Goal: Transaction & Acquisition: Purchase product/service

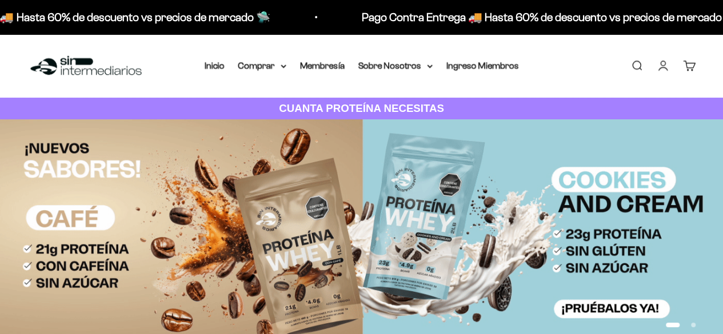
click at [664, 69] on link "Iniciar sesión" at bounding box center [662, 65] width 13 height 13
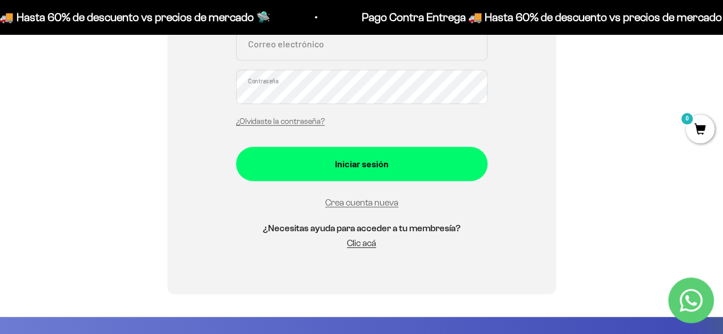
scroll to position [286, 0]
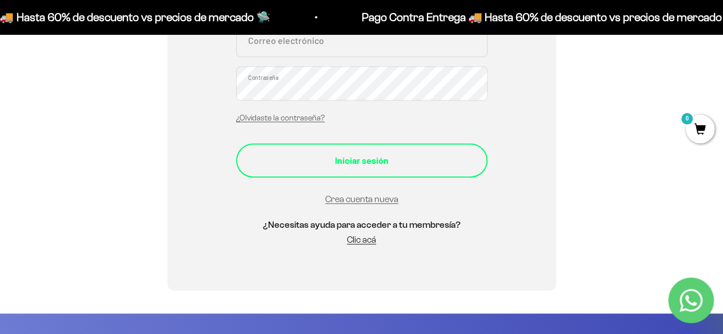
type input "lvrg0810@gmail.com"
click at [440, 159] on div "Iniciar sesión" at bounding box center [362, 160] width 206 height 15
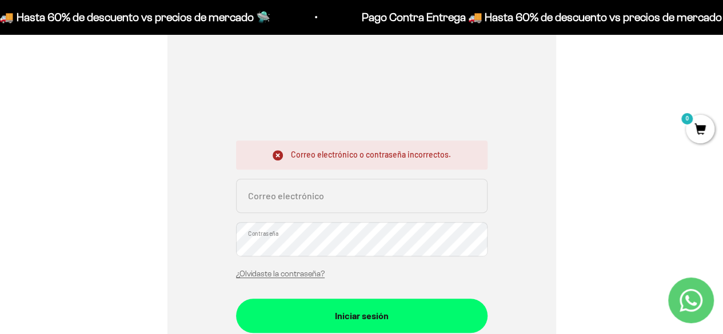
scroll to position [171, 0]
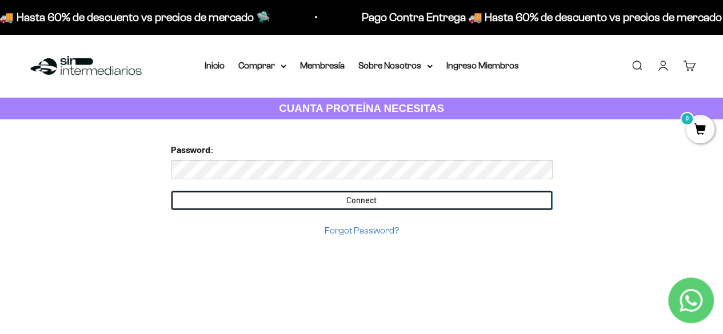
click at [384, 199] on input "Connect" at bounding box center [362, 200] width 382 height 19
click at [474, 196] on input "Connect" at bounding box center [362, 200] width 382 height 19
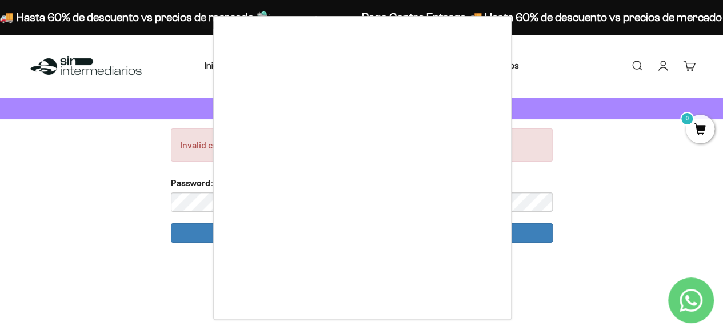
click at [614, 278] on div at bounding box center [361, 167] width 723 height 334
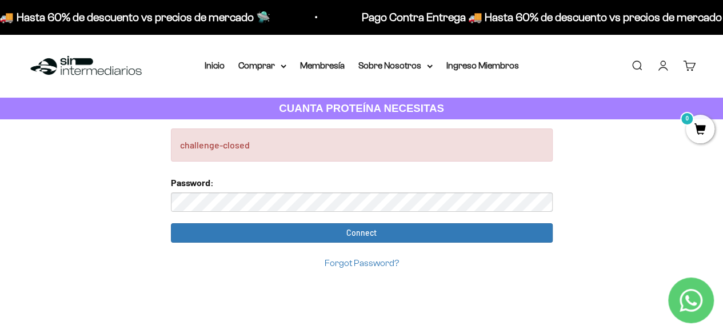
click at [379, 267] on div "Forgot Password?" at bounding box center [362, 262] width 382 height 15
click at [393, 260] on link "Forgot Password?" at bounding box center [361, 263] width 74 height 10
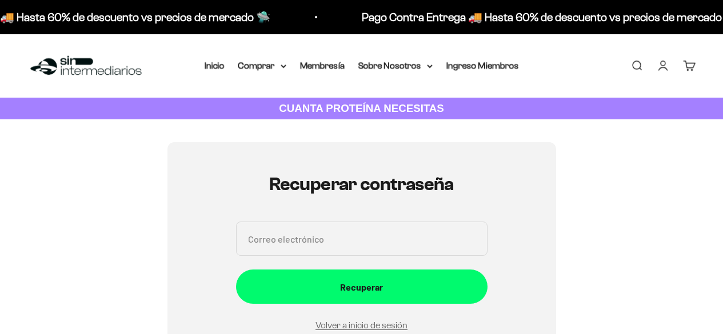
scroll to position [129, 0]
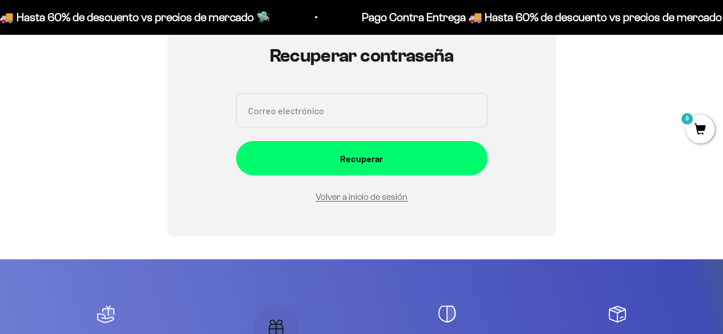
click at [369, 109] on input "Correo electrónico" at bounding box center [361, 110] width 251 height 34
type input "lvrg0810@gmail.com"
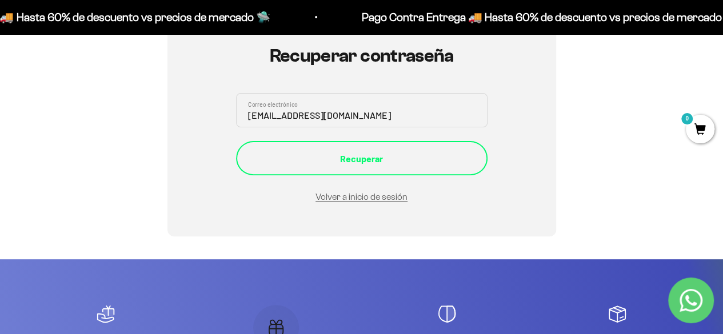
click at [404, 149] on button "Recuperar" at bounding box center [361, 158] width 251 height 34
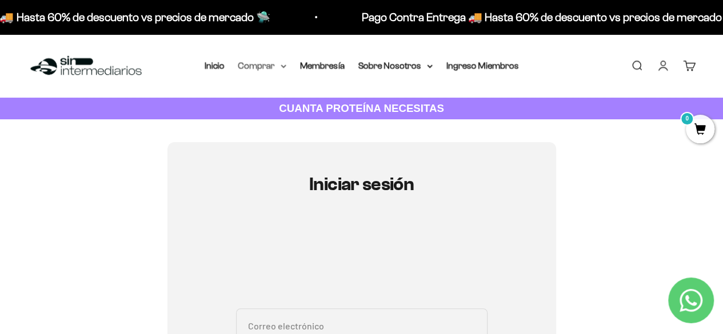
type input "[EMAIL_ADDRESS][DOMAIN_NAME]"
click at [259, 62] on summary "Comprar" at bounding box center [262, 65] width 48 height 15
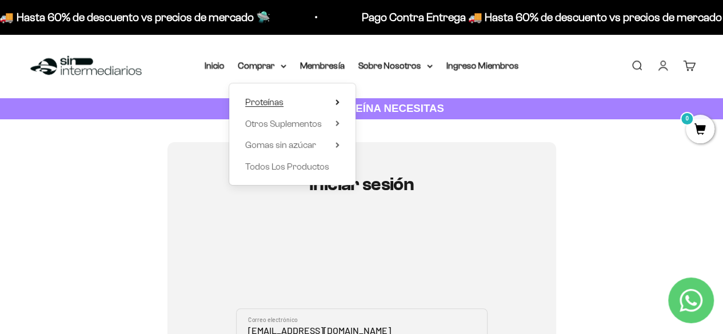
click at [268, 100] on span "Proteínas" at bounding box center [264, 102] width 38 height 10
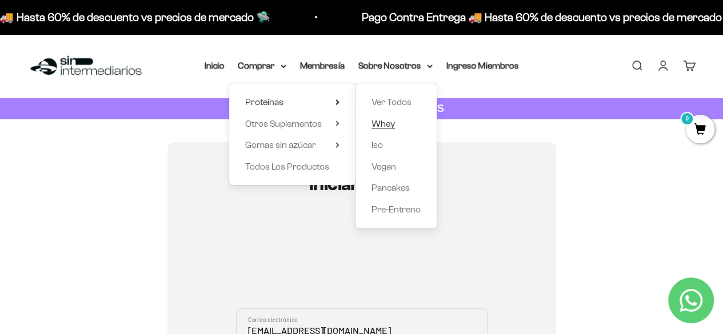
click at [392, 126] on span "Whey" at bounding box center [382, 124] width 23 height 10
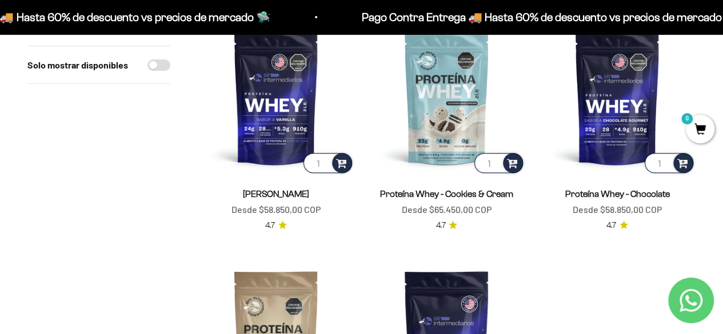
scroll to position [171, 0]
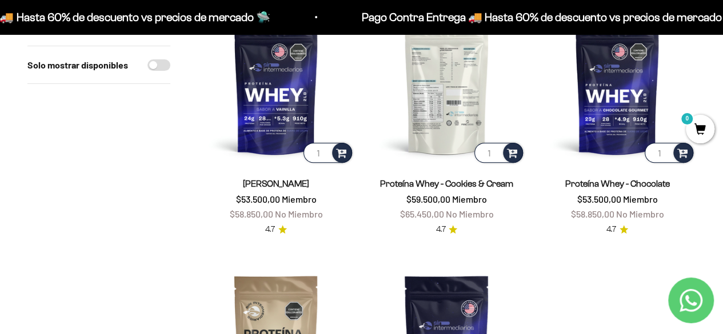
click at [467, 91] on img at bounding box center [446, 87] width 157 height 157
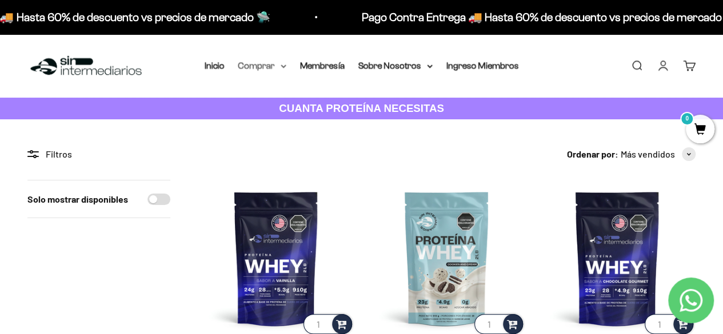
click at [278, 66] on summary "Comprar" at bounding box center [262, 65] width 48 height 15
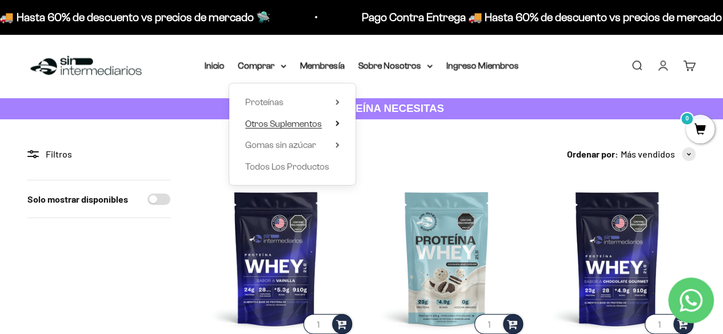
click at [284, 121] on span "Otros Suplementos" at bounding box center [283, 124] width 77 height 10
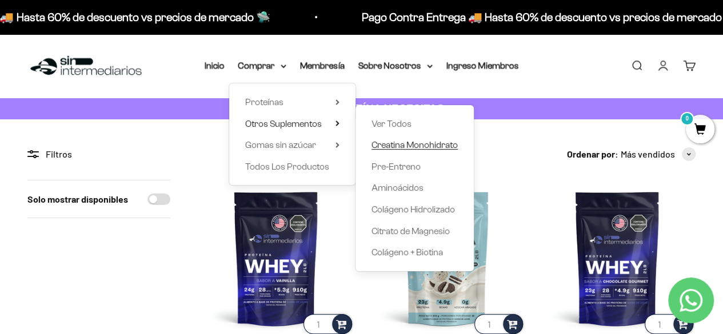
click at [435, 142] on span "Creatina Monohidrato" at bounding box center [414, 145] width 86 height 10
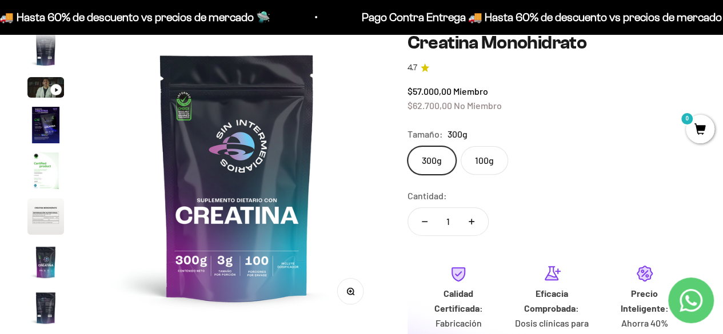
click at [486, 159] on label "100g" at bounding box center [483, 160] width 47 height 29
click at [407, 146] on input "100g" at bounding box center [407, 146] width 1 height 1
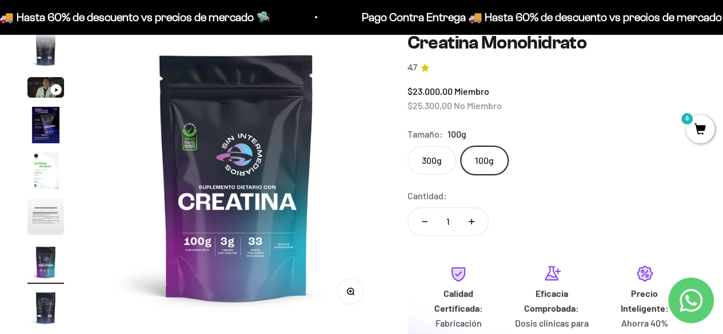
click at [425, 161] on label "300g" at bounding box center [431, 160] width 49 height 29
click at [407, 146] on input "300g" at bounding box center [407, 146] width 1 height 1
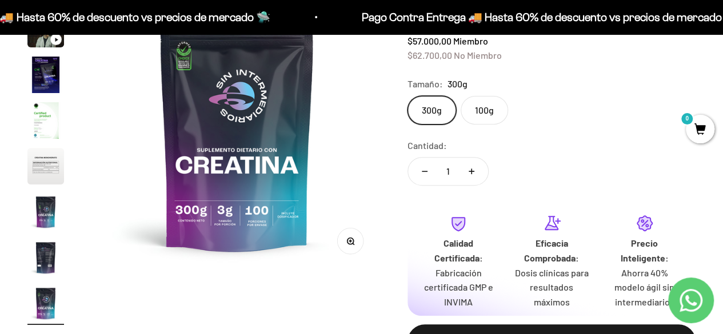
scroll to position [57, 0]
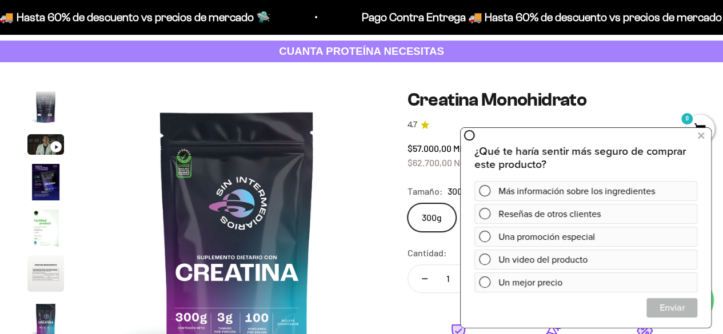
click at [396, 71] on div "Zoom Ir al artículo 1 Ir al artículo 2 Ir al artículo 3 Ir al artículo 4 Ir al …" at bounding box center [361, 287] width 723 height 450
click at [702, 134] on icon at bounding box center [700, 135] width 6 height 15
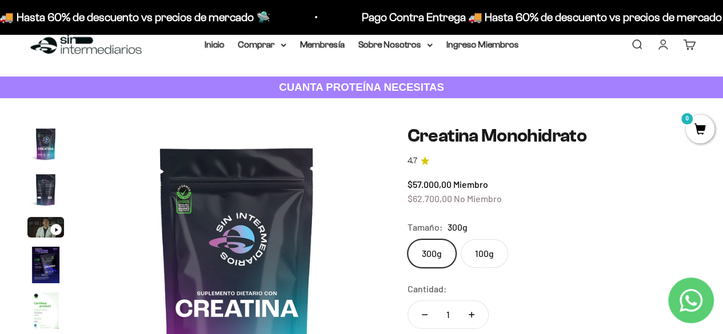
scroll to position [0, 0]
